Goal: Task Accomplishment & Management: Manage account settings

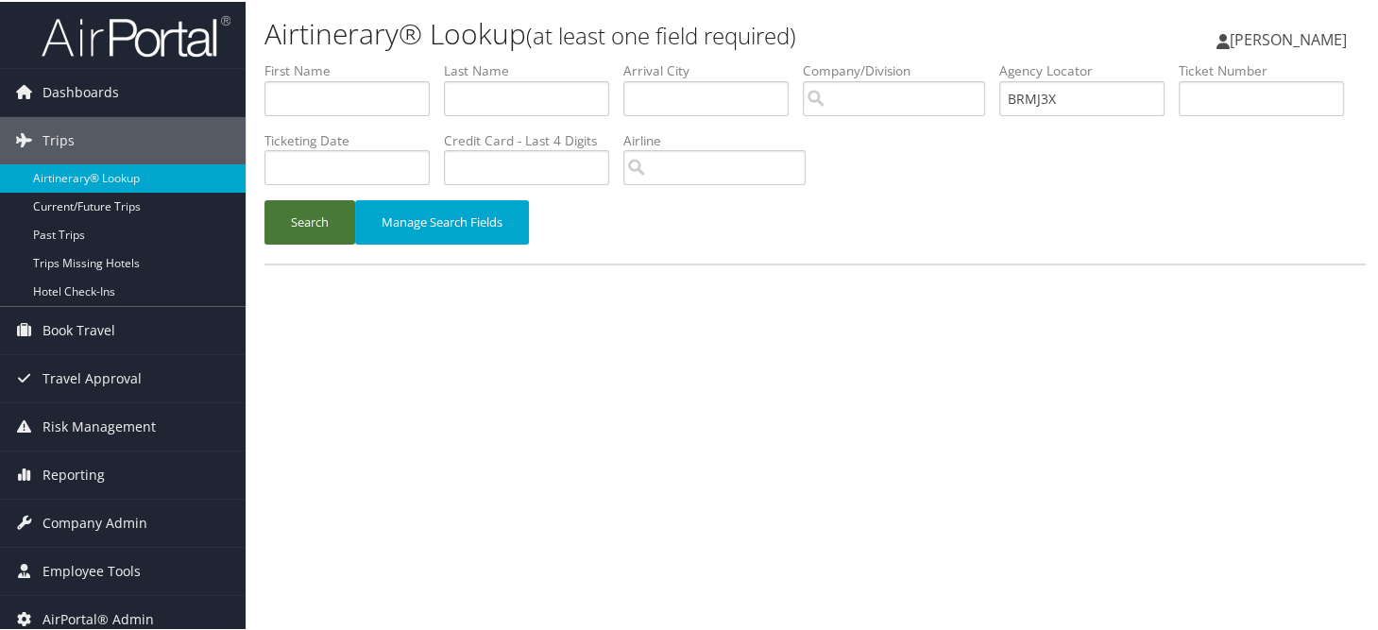
type input "BRMJ3X"
click at [343, 224] on button "Search" at bounding box center [309, 220] width 91 height 44
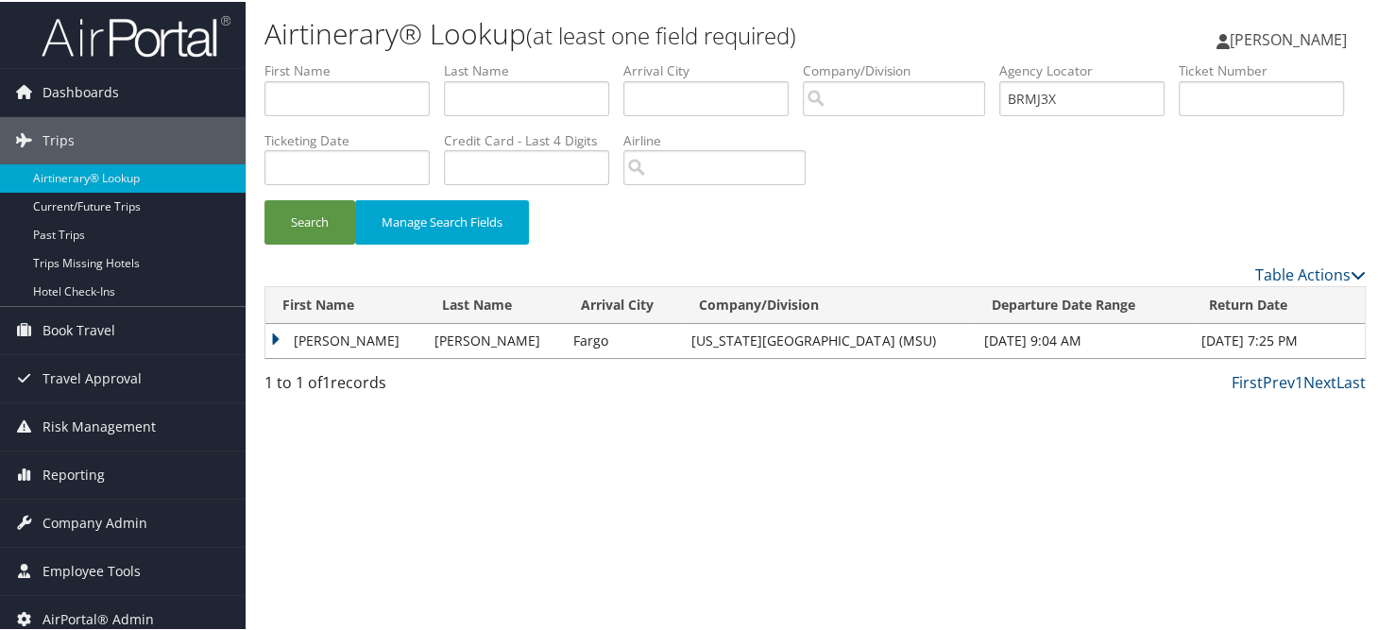
click at [274, 335] on td "JEFFREY KEITH" at bounding box center [345, 339] width 160 height 34
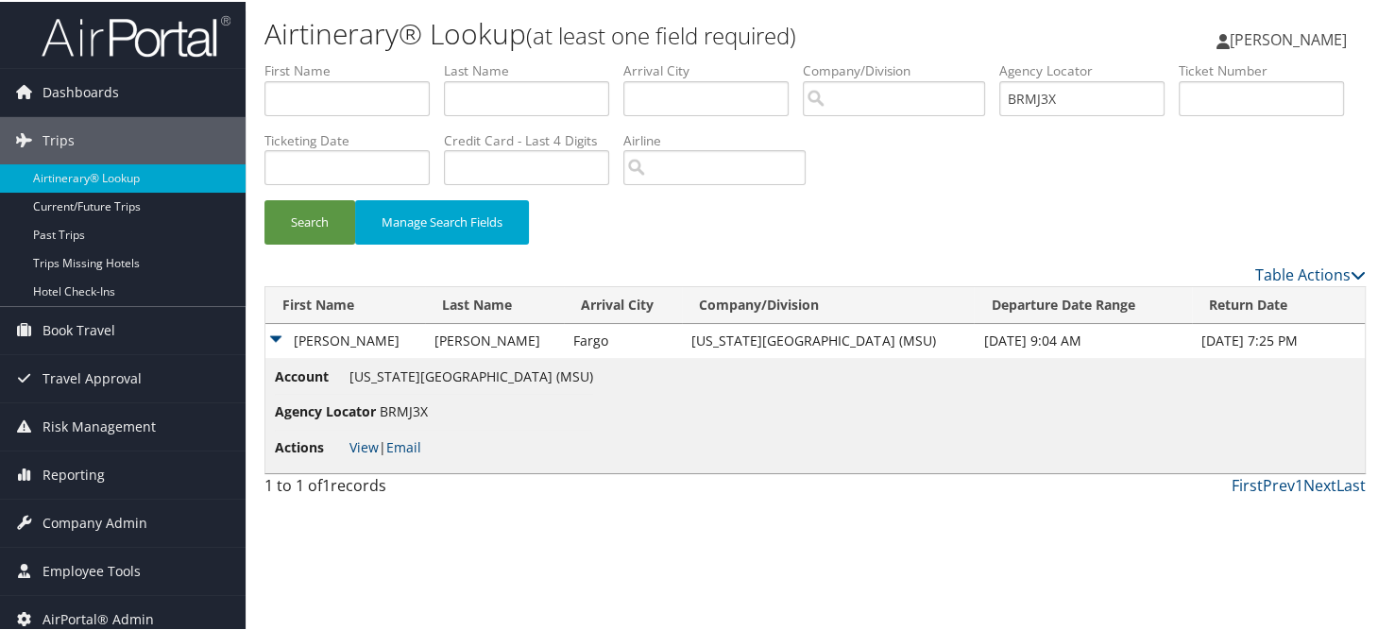
click at [365, 454] on li "Actions View | Email" at bounding box center [434, 446] width 318 height 34
click at [356, 440] on link "View" at bounding box center [363, 445] width 29 height 18
click at [87, 516] on span "Company Admin" at bounding box center [94, 521] width 105 height 47
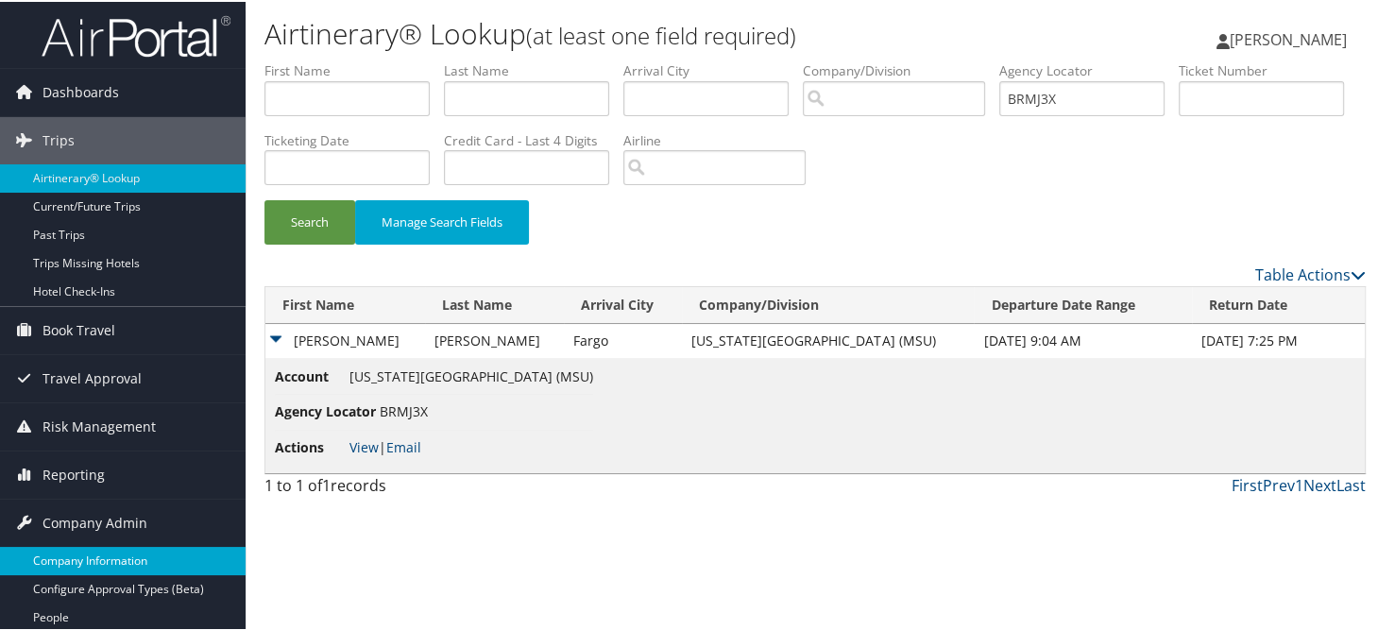
click at [78, 557] on link "Company Information" at bounding box center [123, 559] width 246 height 28
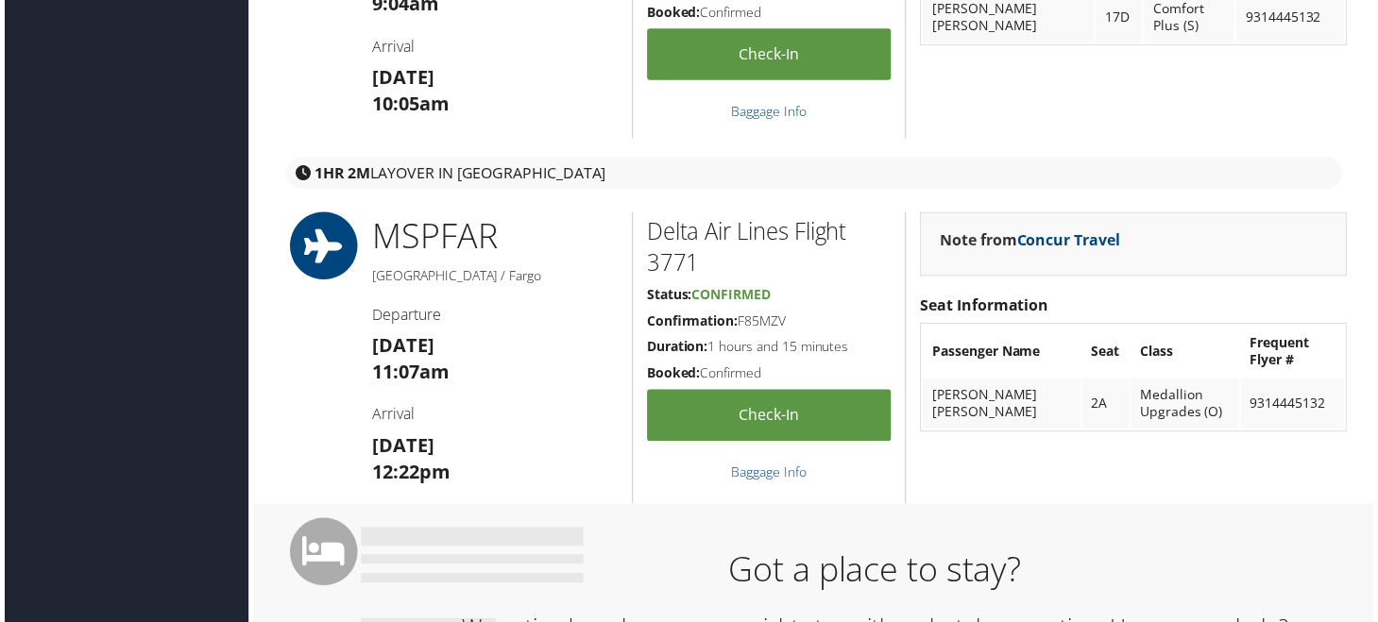
scroll to position [1039, 0]
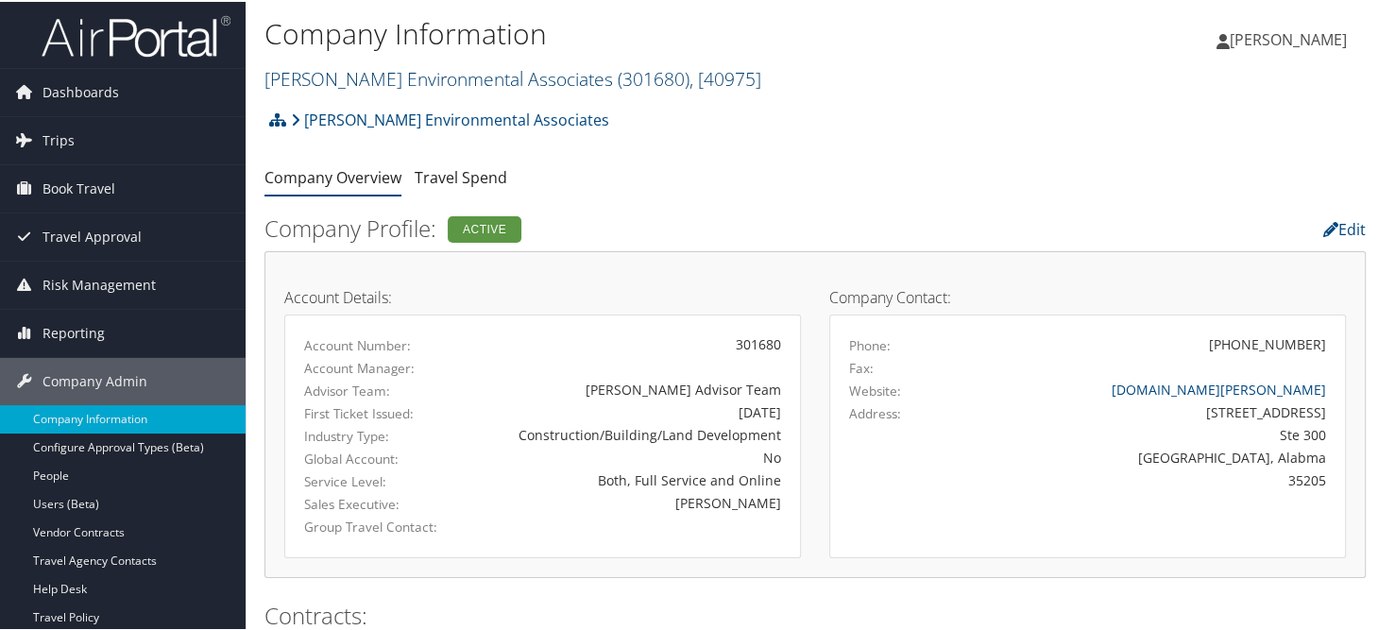
click at [320, 74] on link "Bhate Environmental Associates ( 301680 ) , [ 40975 ]" at bounding box center [512, 76] width 497 height 25
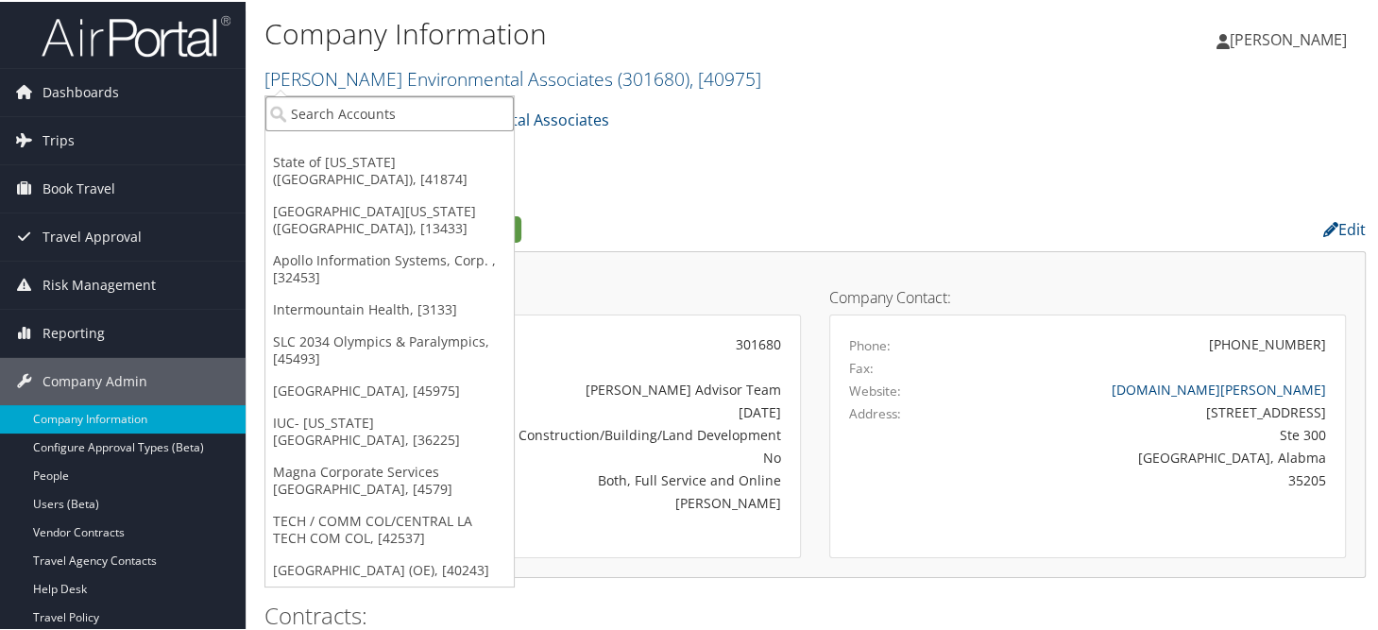
click at [337, 110] on input "search" at bounding box center [389, 111] width 248 height 35
type input "ch"
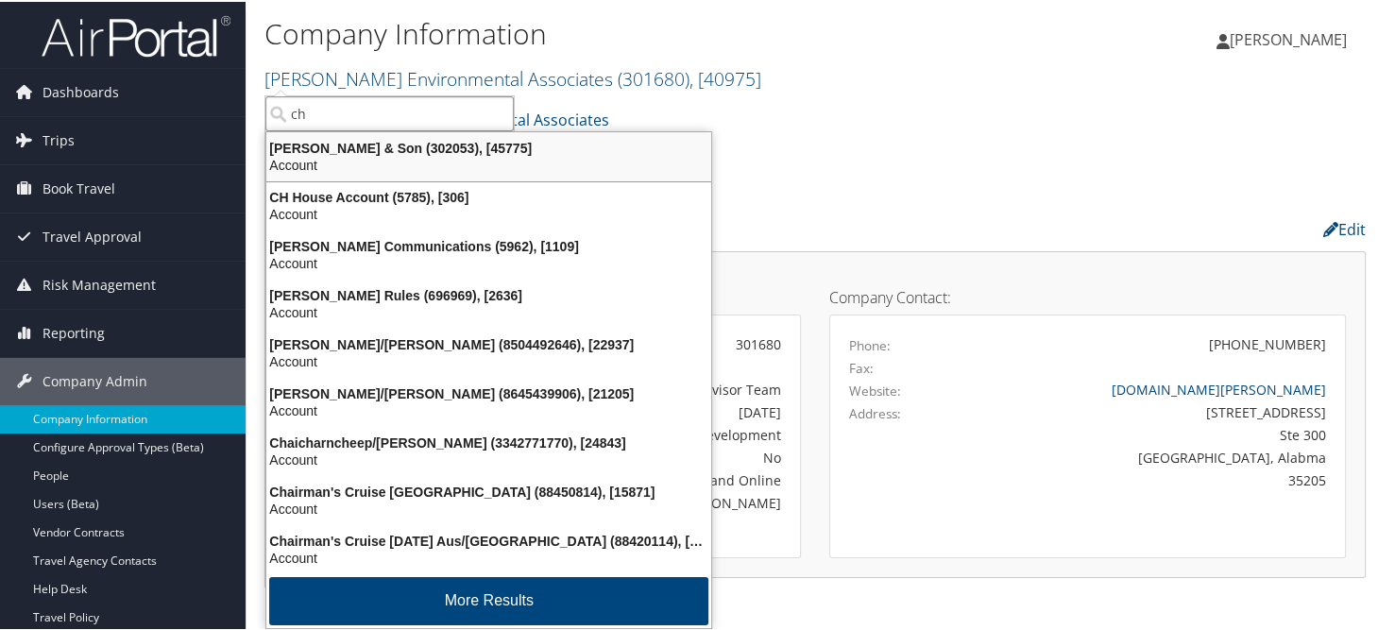
drag, startPoint x: 320, startPoint y: 144, endPoint x: 430, endPoint y: 167, distance: 111.9
click at [322, 144] on div "CH Guenther & Son (302053), [45775]" at bounding box center [488, 146] width 467 height 17
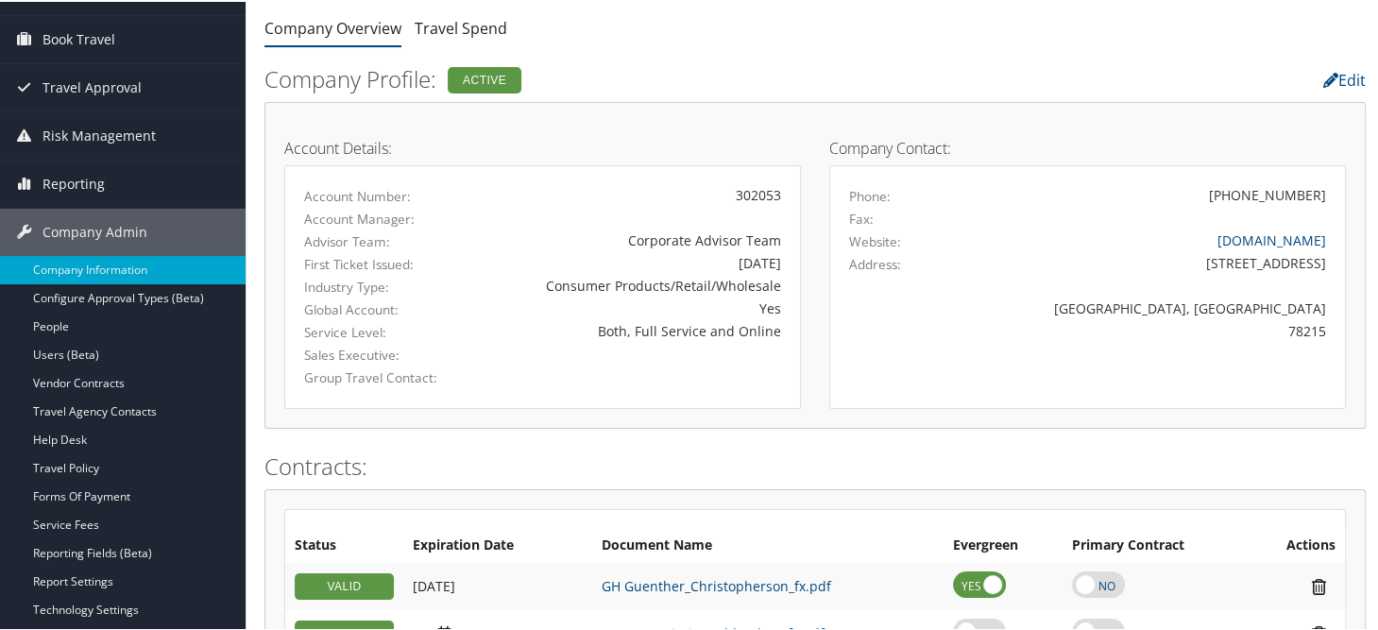
scroll to position [94, 0]
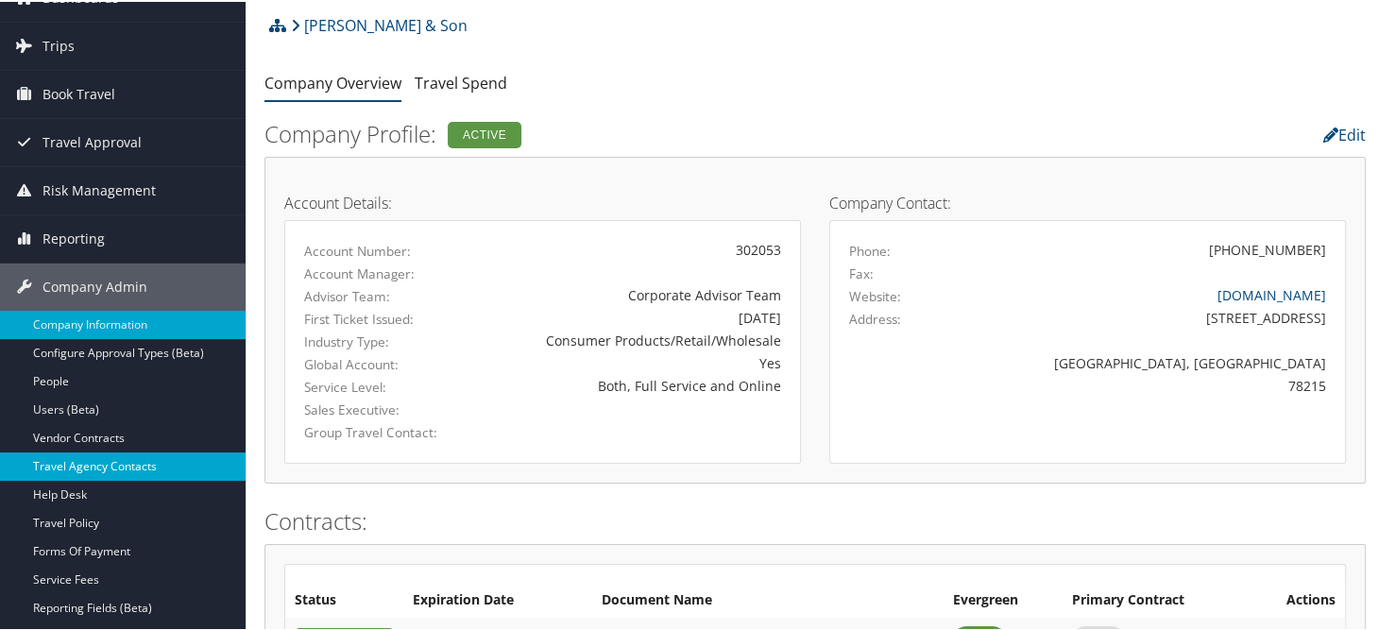
click at [133, 463] on link "Travel Agency Contacts" at bounding box center [123, 464] width 246 height 28
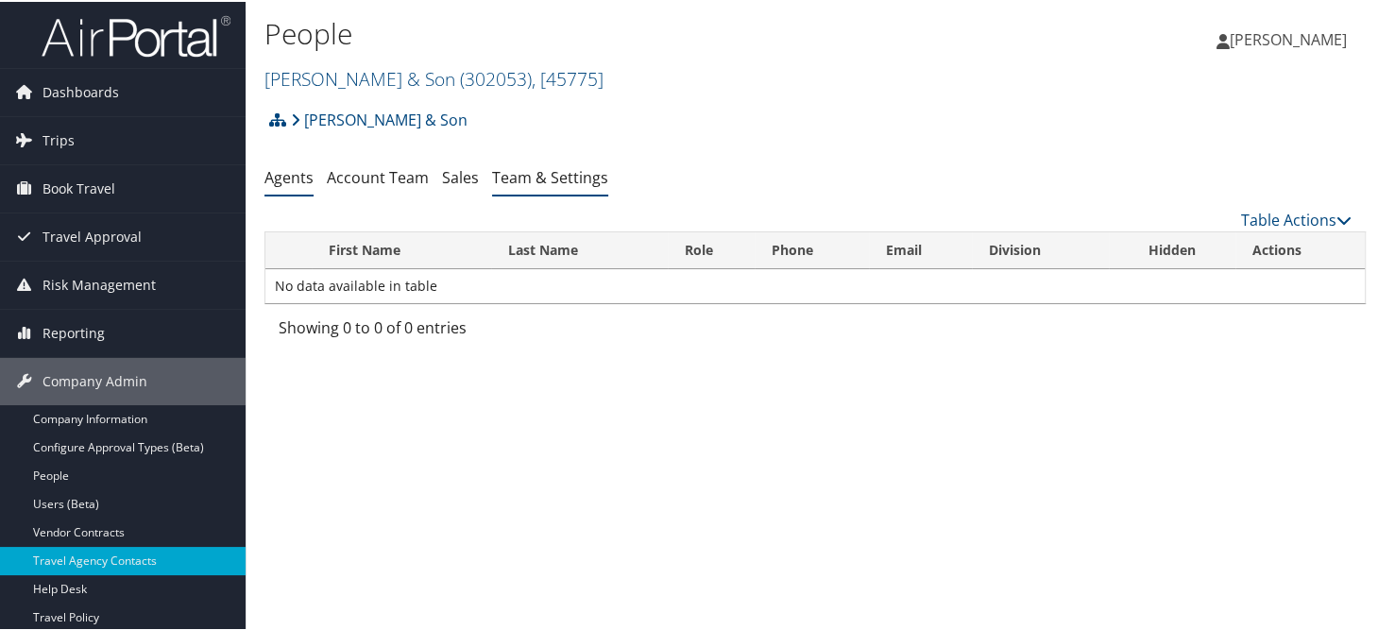
click at [550, 180] on link "Team & Settings" at bounding box center [550, 175] width 116 height 21
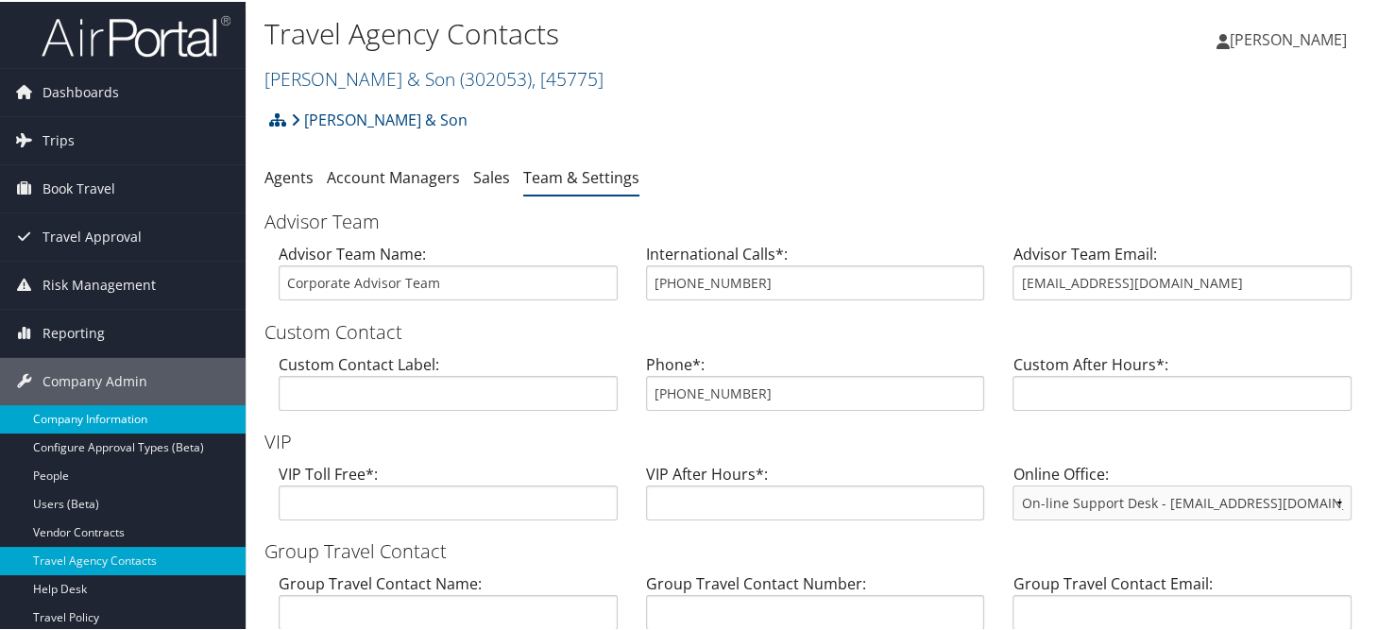
click at [88, 417] on link "Company Information" at bounding box center [123, 417] width 246 height 28
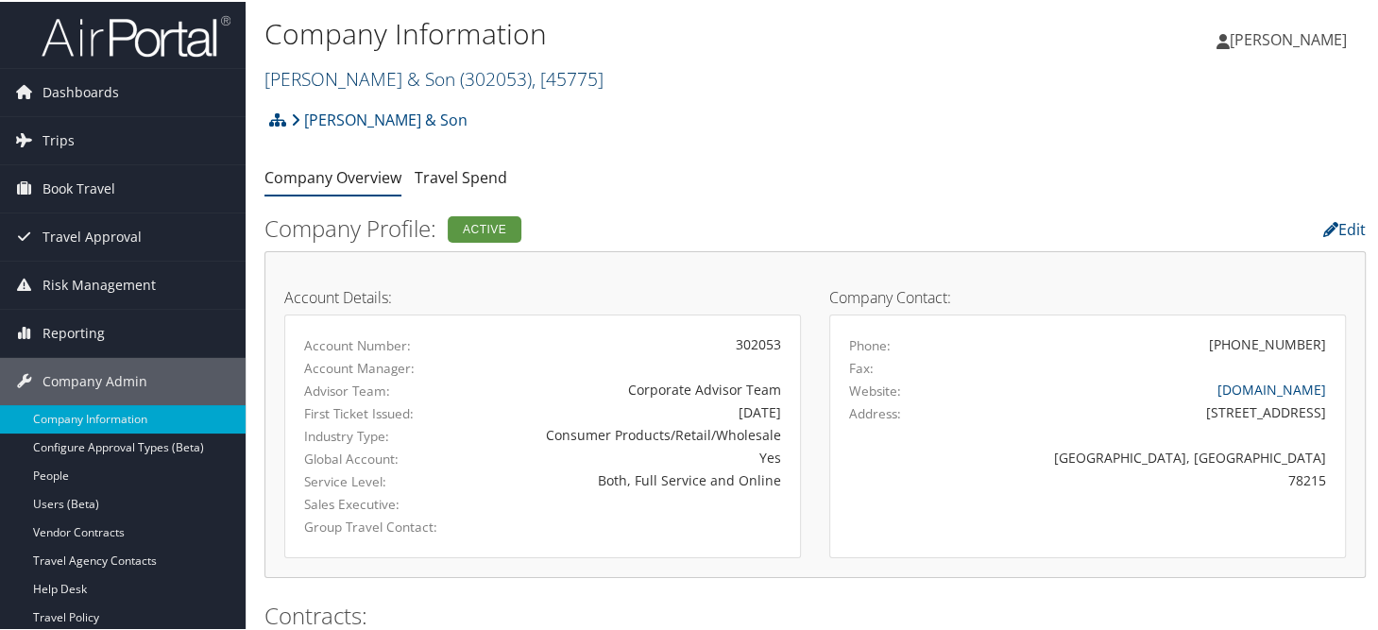
click at [326, 75] on link "CH Guenther & Son ( 302053 ) , [ 45775 ]" at bounding box center [433, 76] width 339 height 25
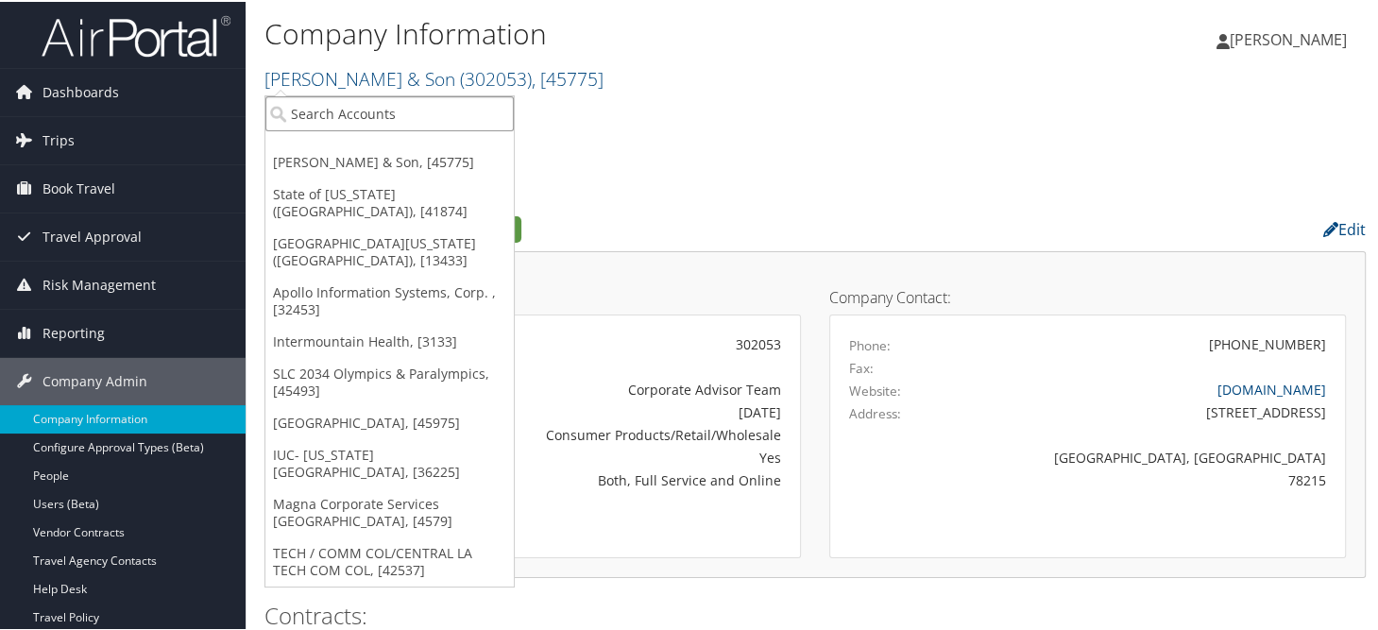
click at [359, 109] on input "search" at bounding box center [389, 111] width 248 height 35
type input "abilen"
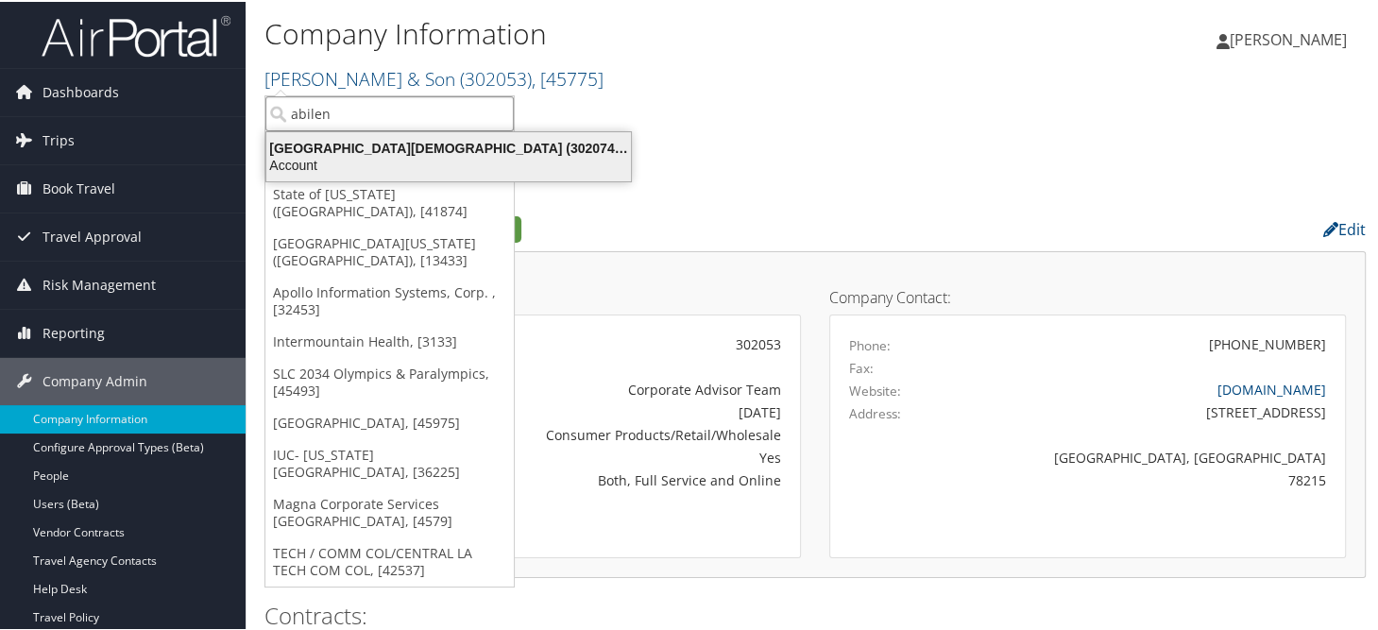
click at [392, 156] on div "Account" at bounding box center [448, 163] width 387 height 17
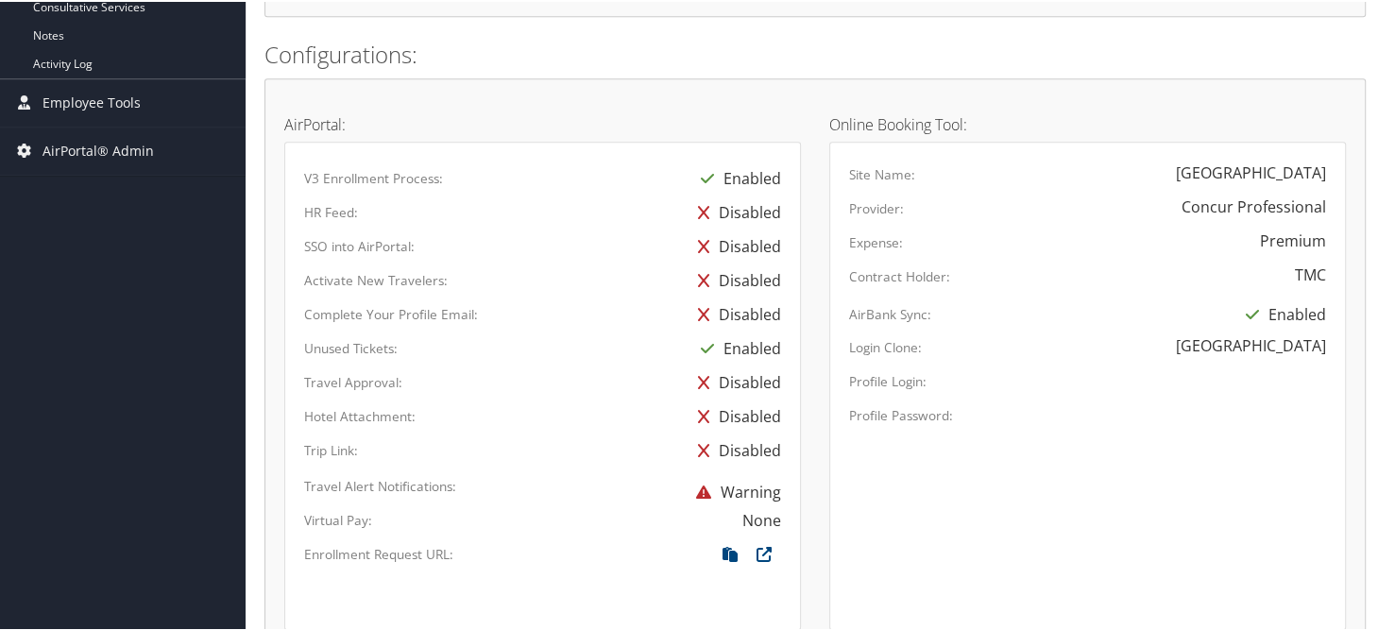
scroll to position [661, 0]
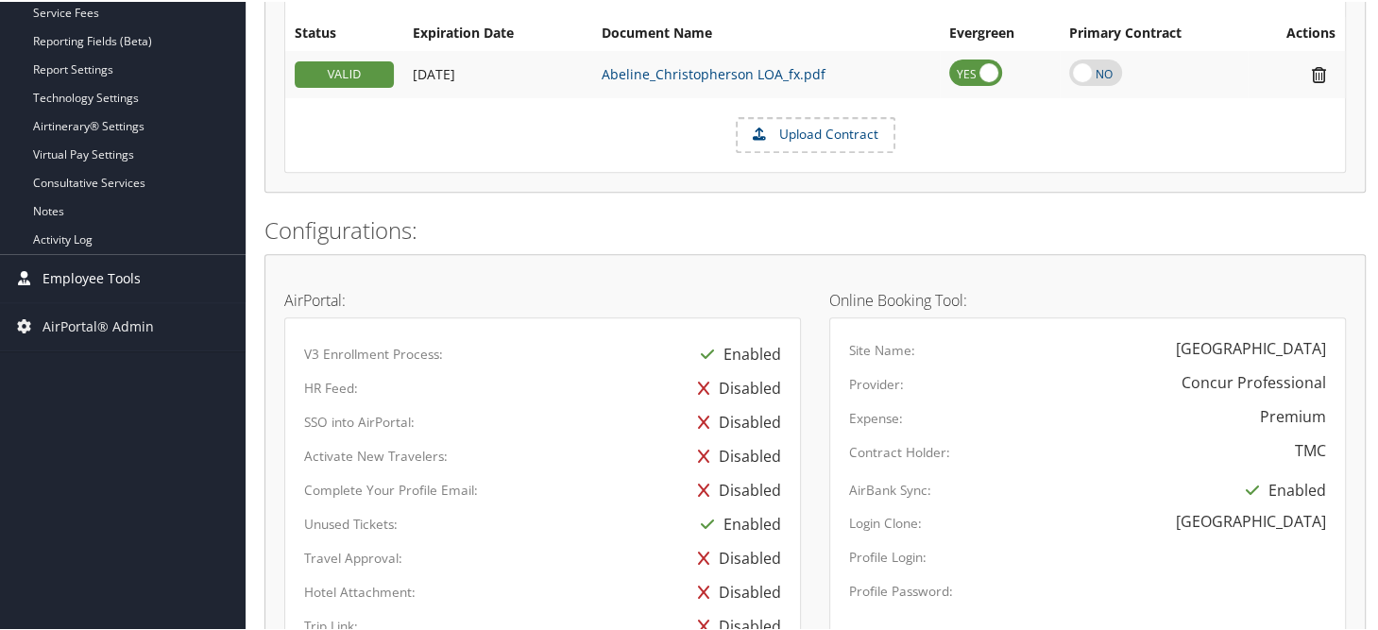
click at [56, 275] on span "Employee Tools" at bounding box center [91, 276] width 98 height 47
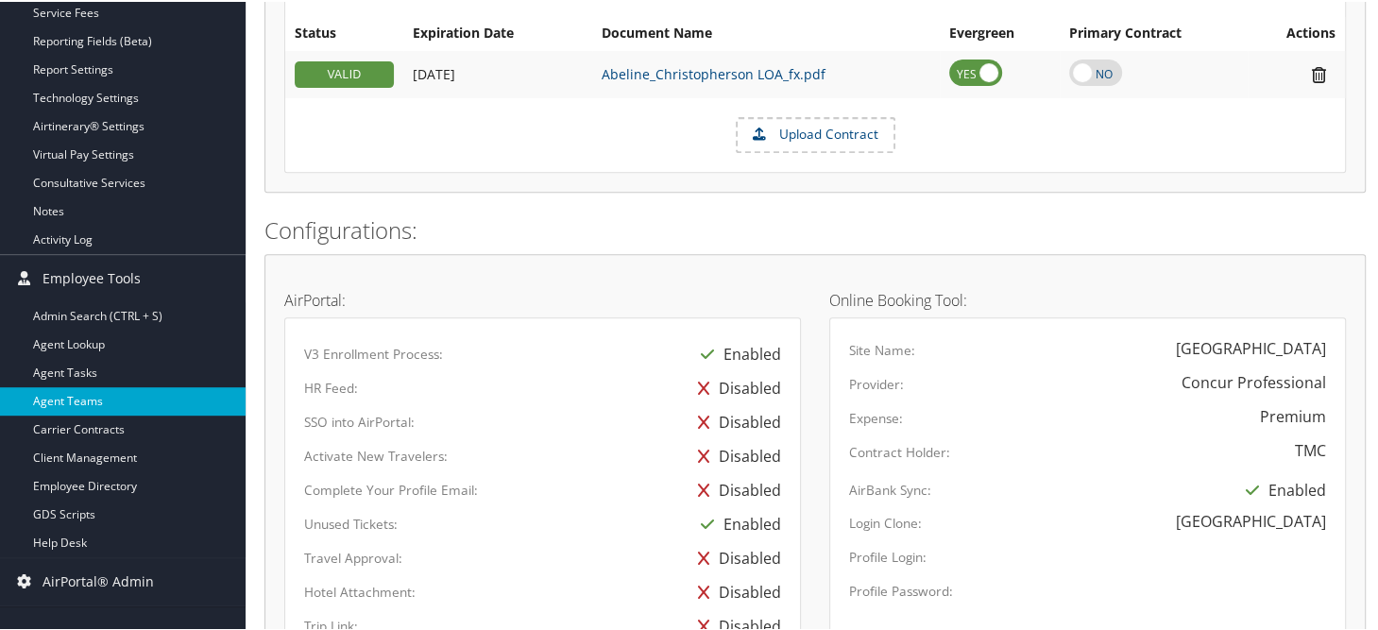
click at [66, 401] on link "Agent Teams" at bounding box center [123, 399] width 246 height 28
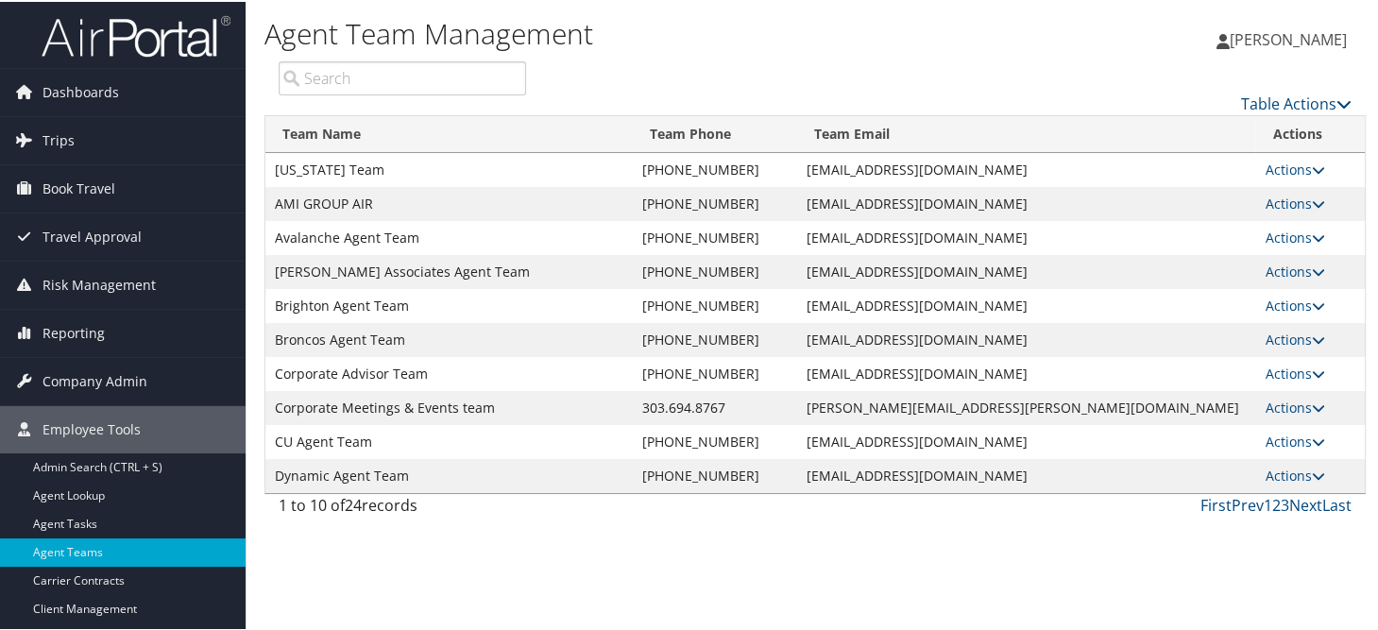
click at [450, 72] on input "search" at bounding box center [402, 76] width 247 height 34
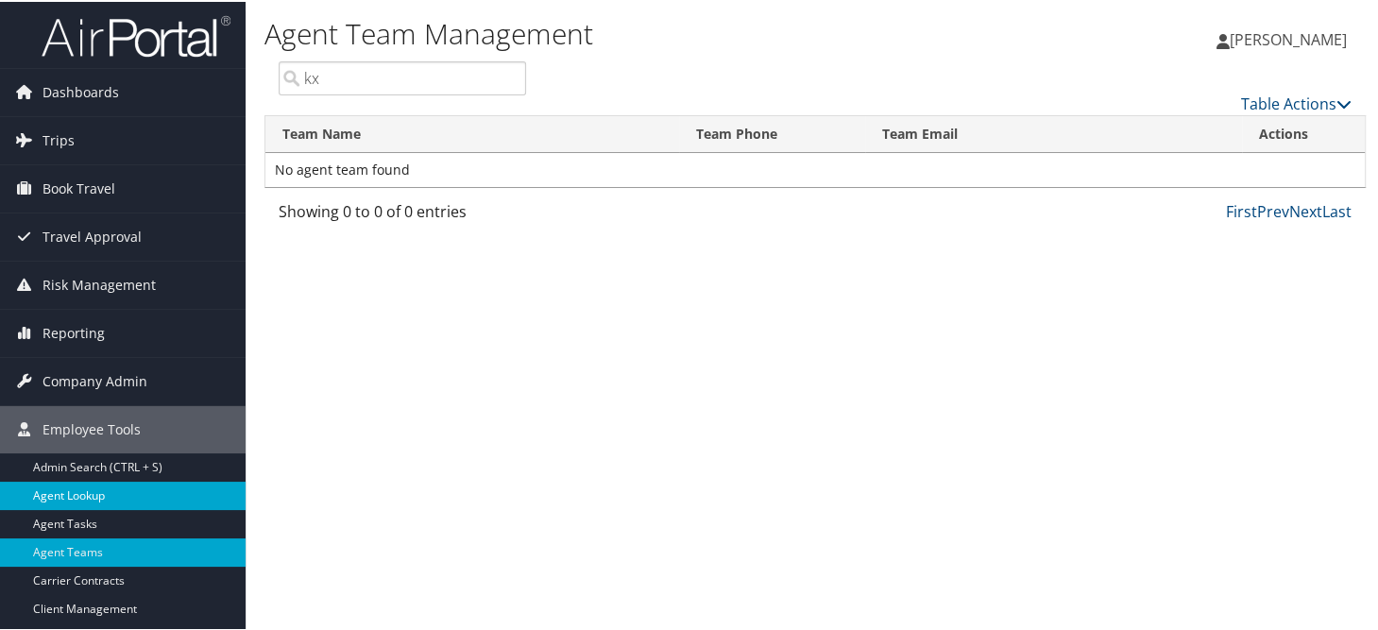
type input "kx"
click at [99, 497] on link "Agent Lookup" at bounding box center [123, 494] width 246 height 28
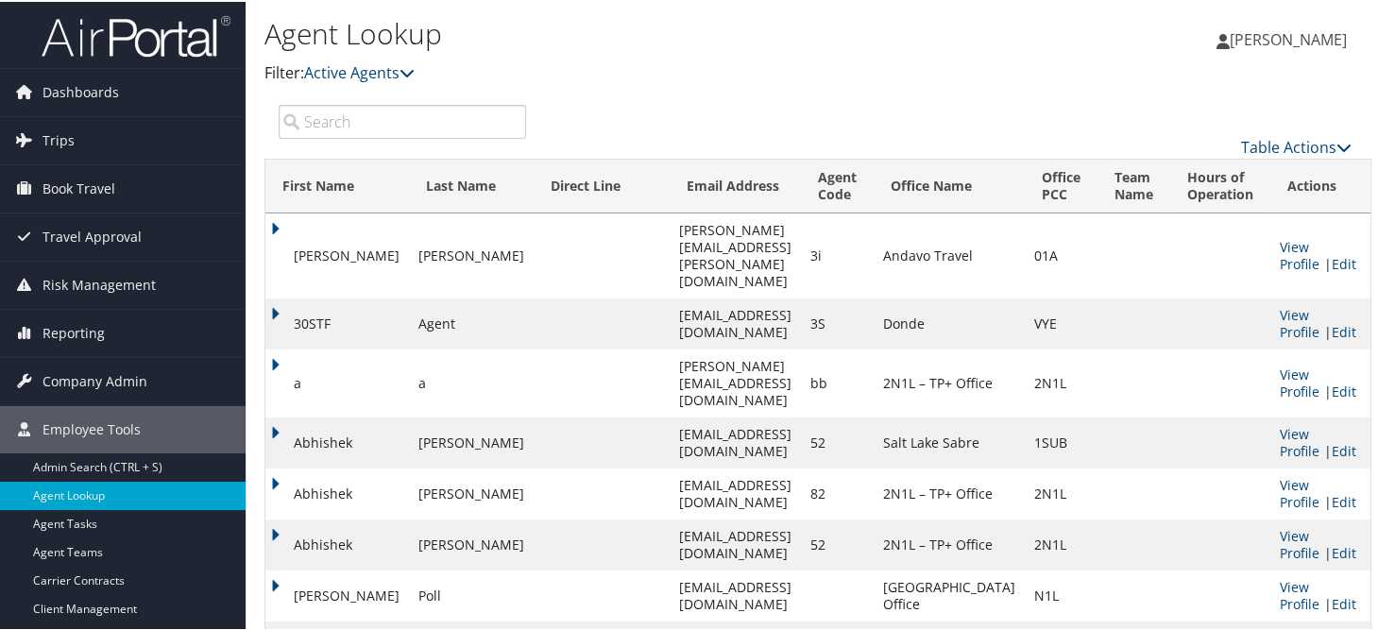
click at [381, 125] on input "search" at bounding box center [402, 120] width 247 height 34
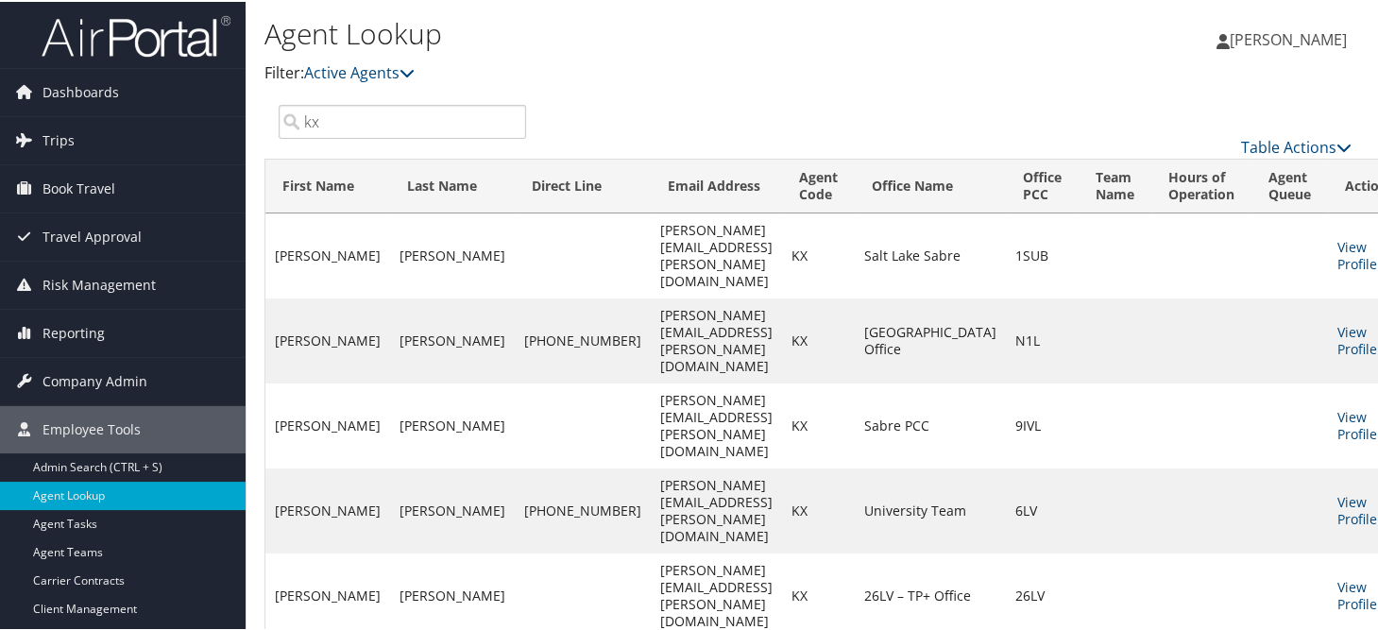
type input "kx"
click at [650, 84] on div "Agent Lookup Filter: Active Agents Deactivated Agents All Agents" at bounding box center [631, 55] width 734 height 93
drag, startPoint x: 111, startPoint y: 467, endPoint x: 365, endPoint y: 383, distance: 267.6
click at [111, 467] on link "Admin Search (CTRL + S)" at bounding box center [123, 465] width 246 height 28
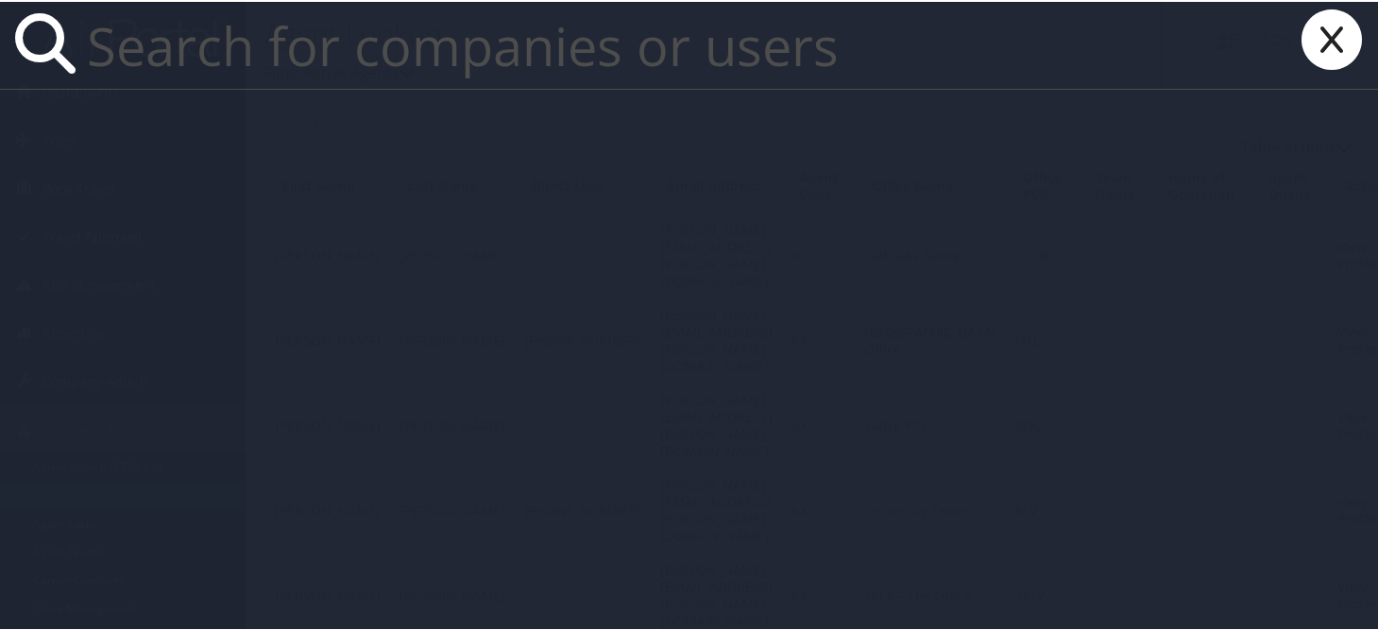
click at [561, 62] on input "text" at bounding box center [620, 43] width 1083 height 87
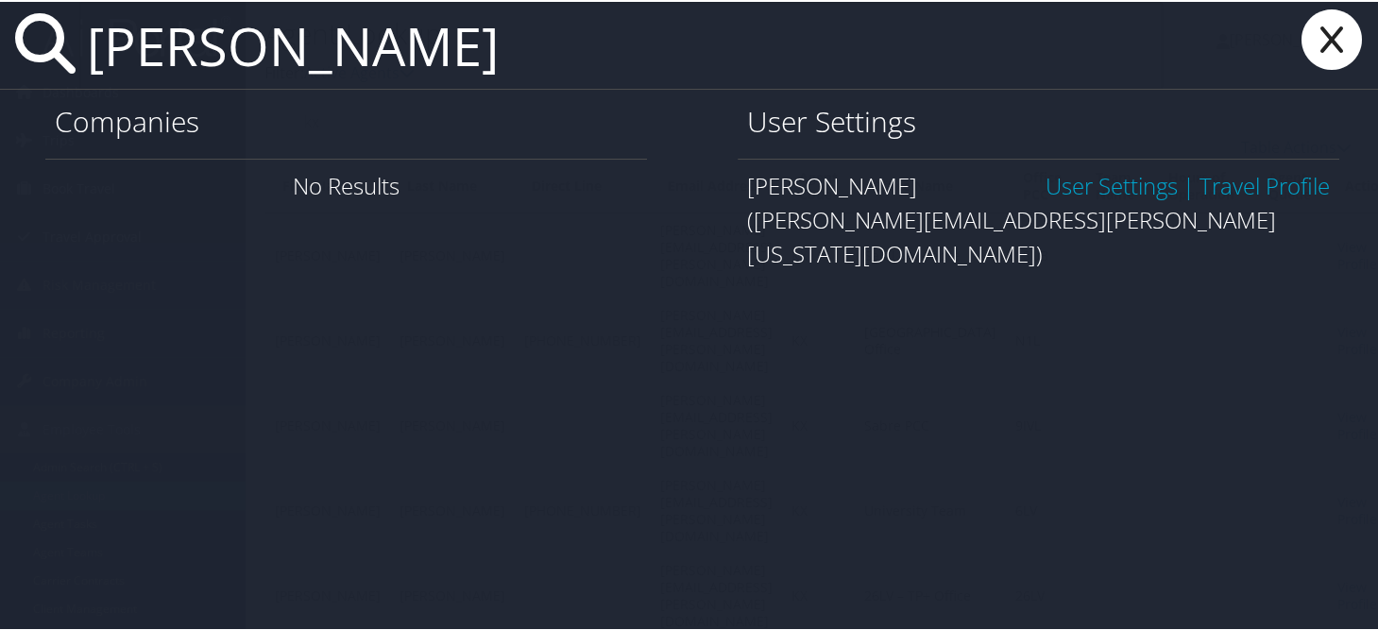
type input "maria seger"
click at [1073, 182] on link "User Settings" at bounding box center [1111, 183] width 132 height 31
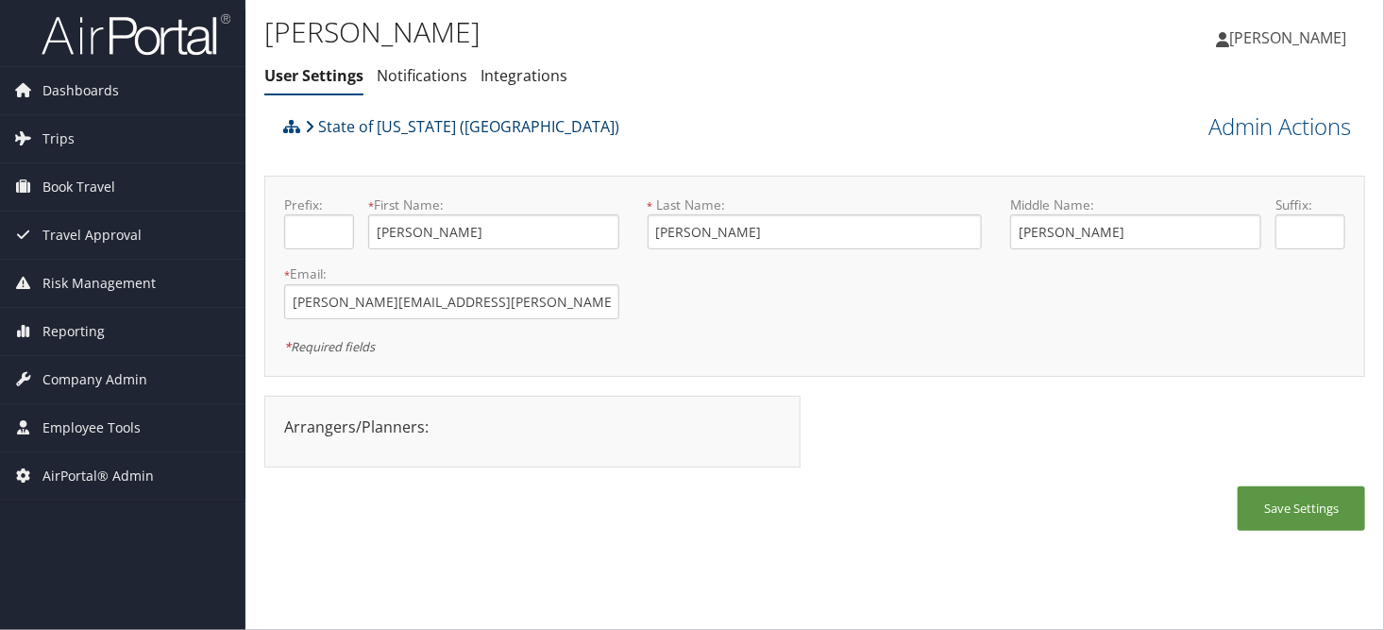
click at [364, 138] on link "State of [US_STATE] ([GEOGRAPHIC_DATA])" at bounding box center [462, 127] width 314 height 38
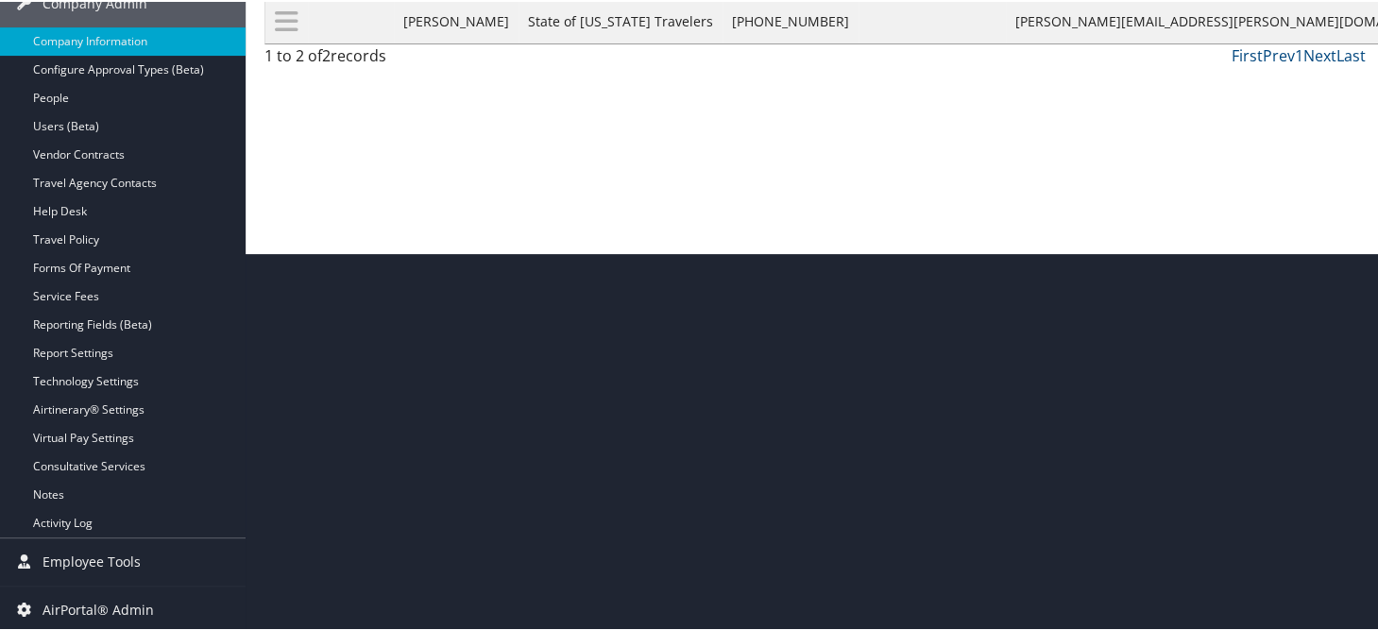
scroll to position [378, 0]
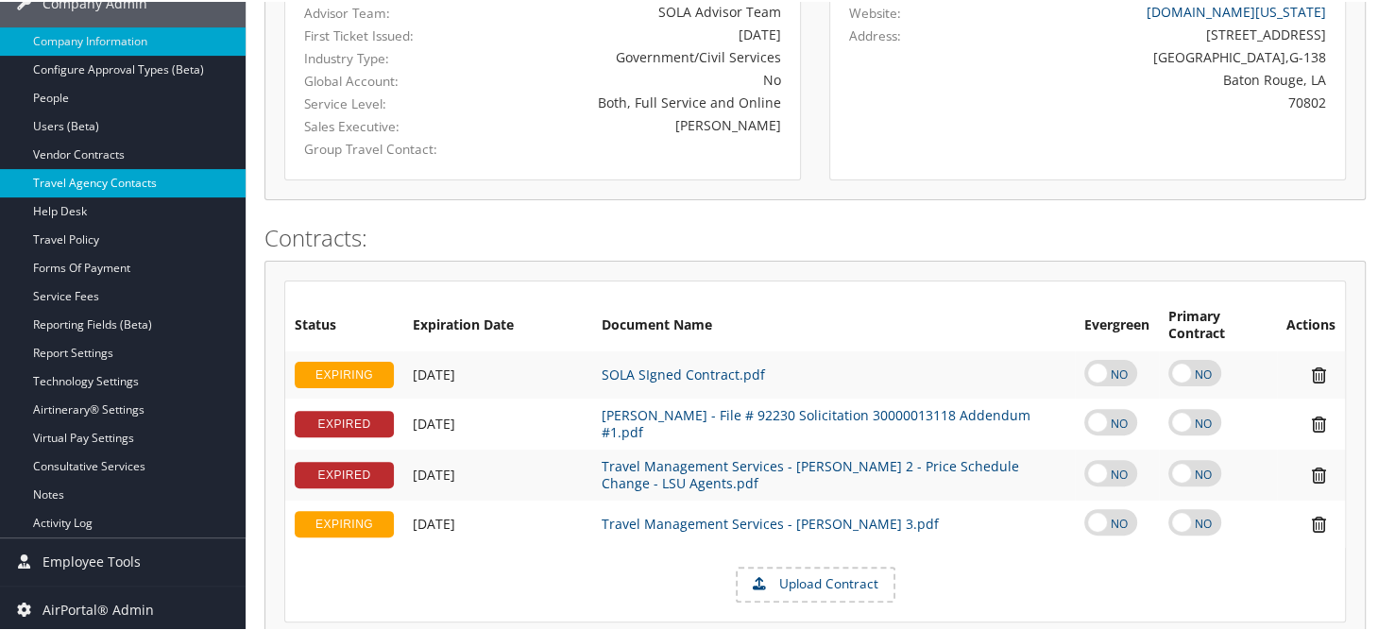
click at [92, 172] on link "Travel Agency Contacts" at bounding box center [123, 181] width 246 height 28
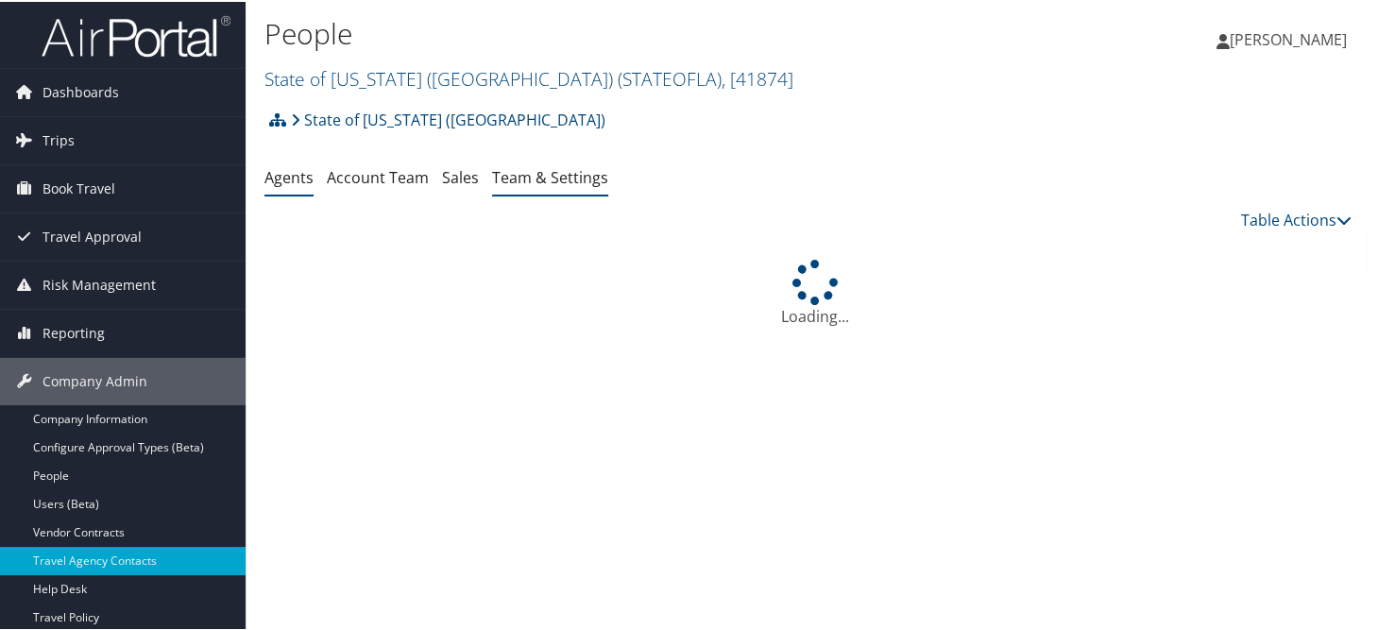
click at [536, 180] on link "Team & Settings" at bounding box center [550, 175] width 116 height 21
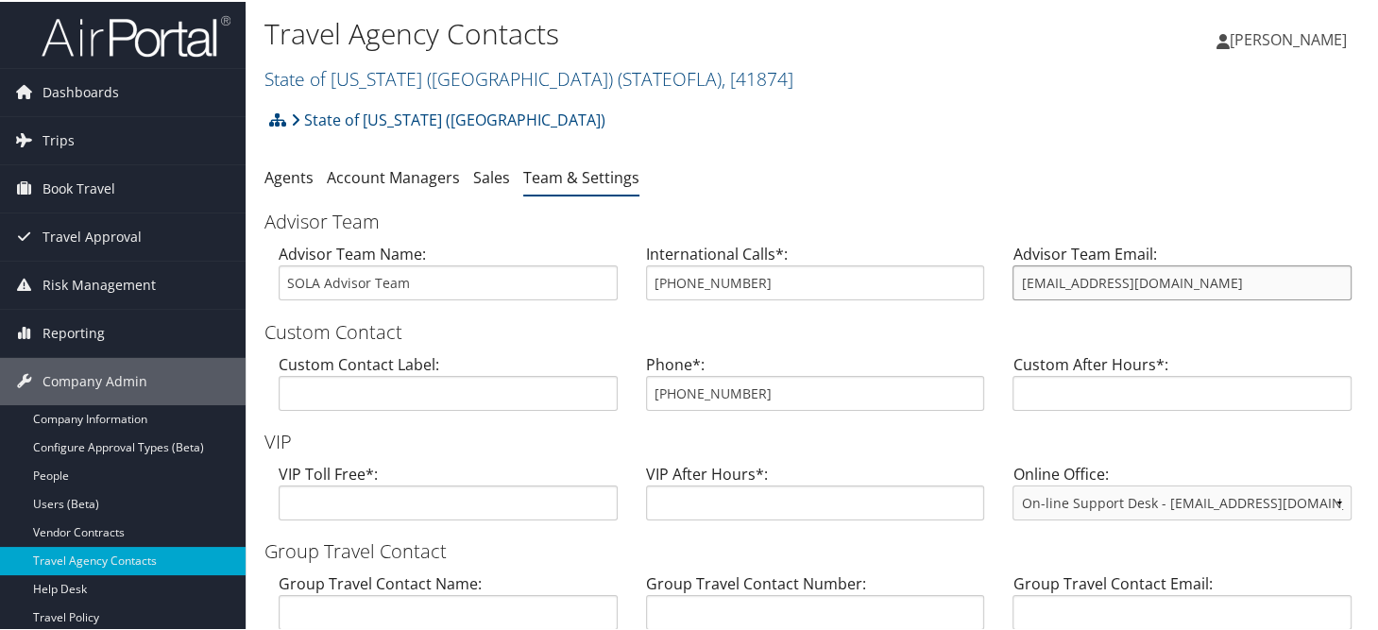
drag, startPoint x: 1145, startPoint y: 284, endPoint x: 1003, endPoint y: 284, distance: 141.7
click at [1003, 284] on div "Advisor Team Email: statela@CBTravel.com" at bounding box center [1181, 277] width 367 height 73
drag, startPoint x: 761, startPoint y: 397, endPoint x: 657, endPoint y: 393, distance: 103.9
click at [646, 403] on input "800-961-0720" at bounding box center [815, 391] width 339 height 35
